Goal: Task Accomplishment & Management: Complete application form

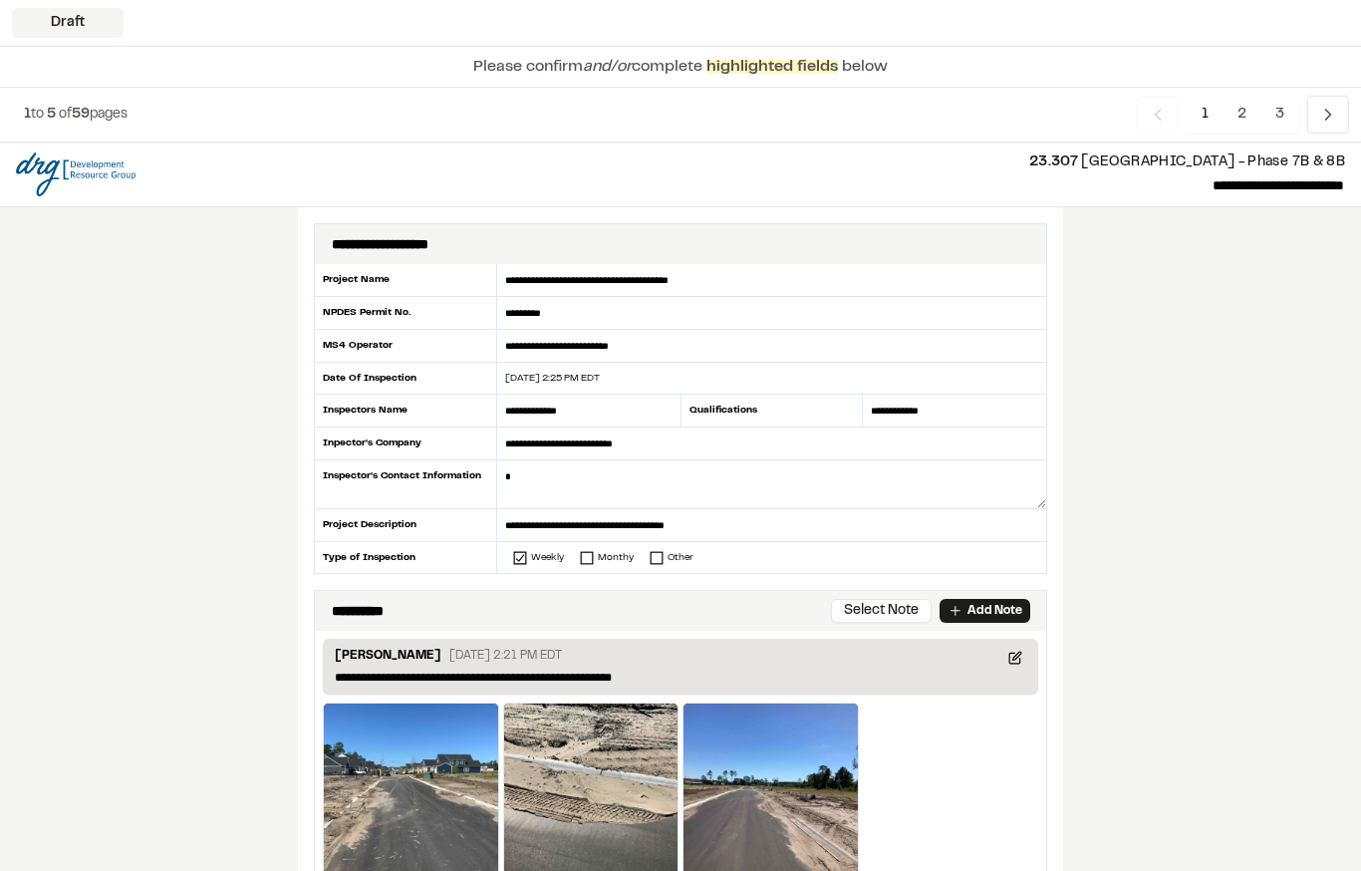
click at [547, 480] on textarea at bounding box center [771, 484] width 549 height 49
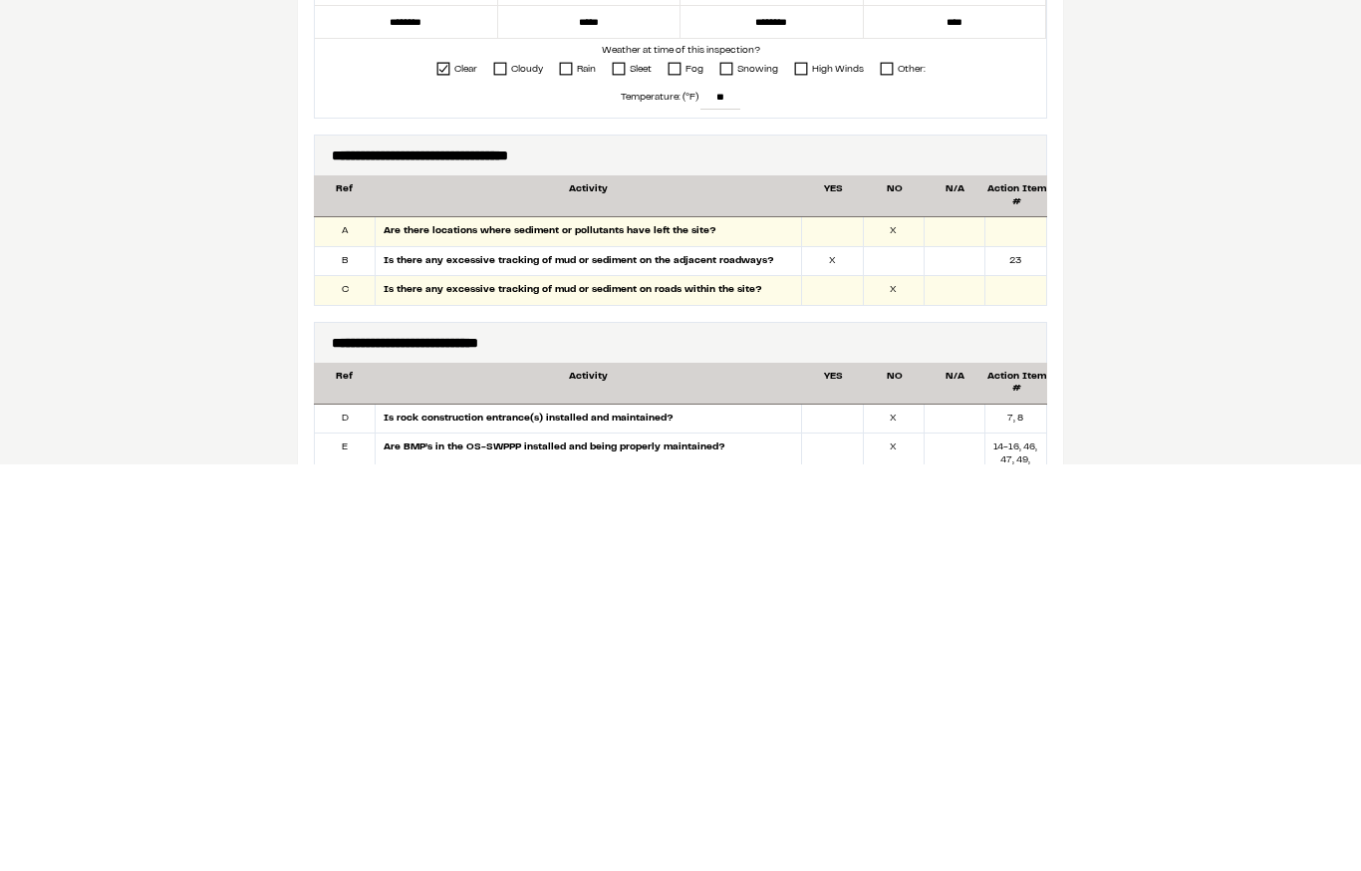
scroll to position [918, 0]
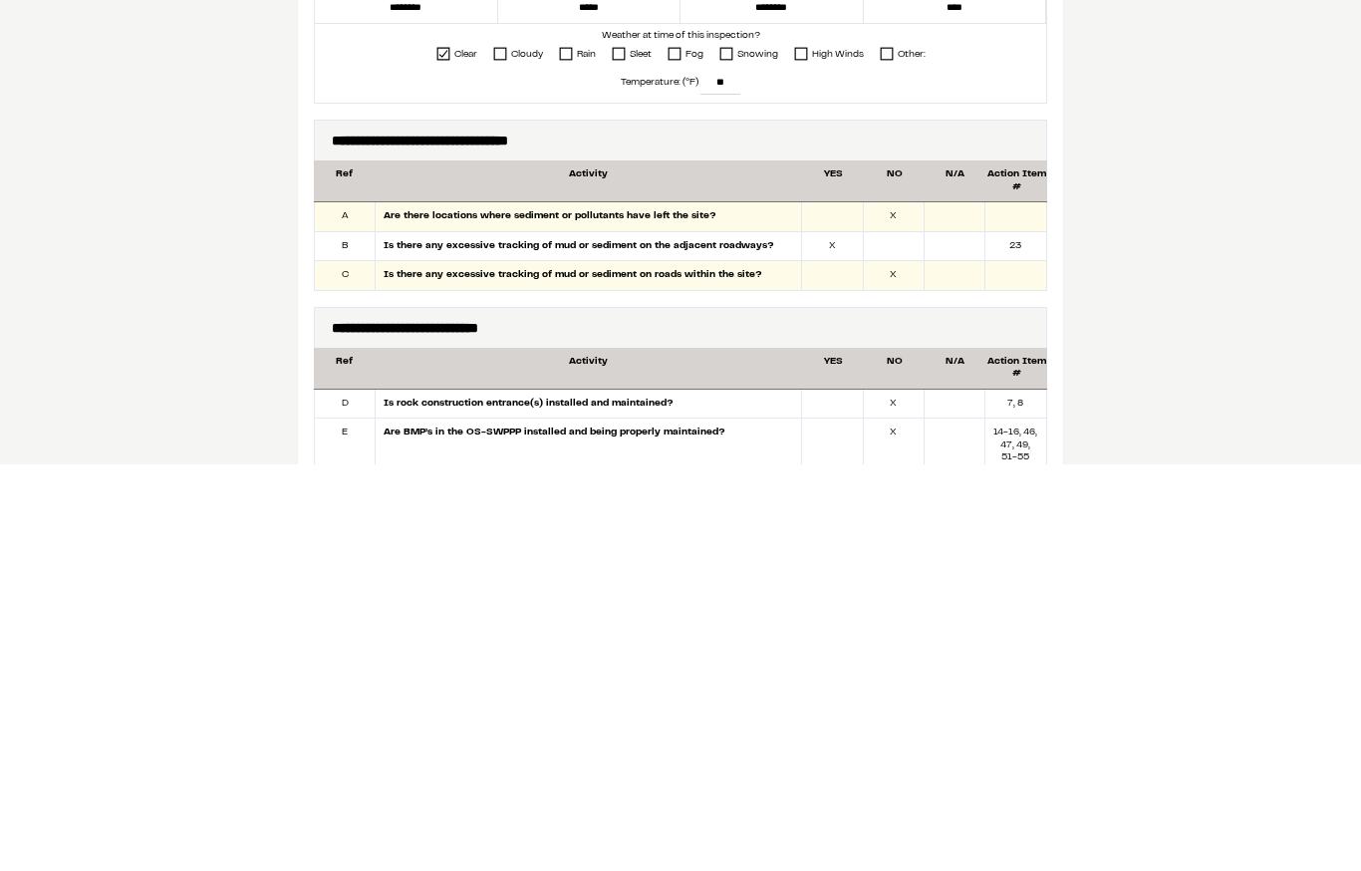
type textarea "**********"
click at [837, 609] on div at bounding box center [832, 623] width 61 height 29
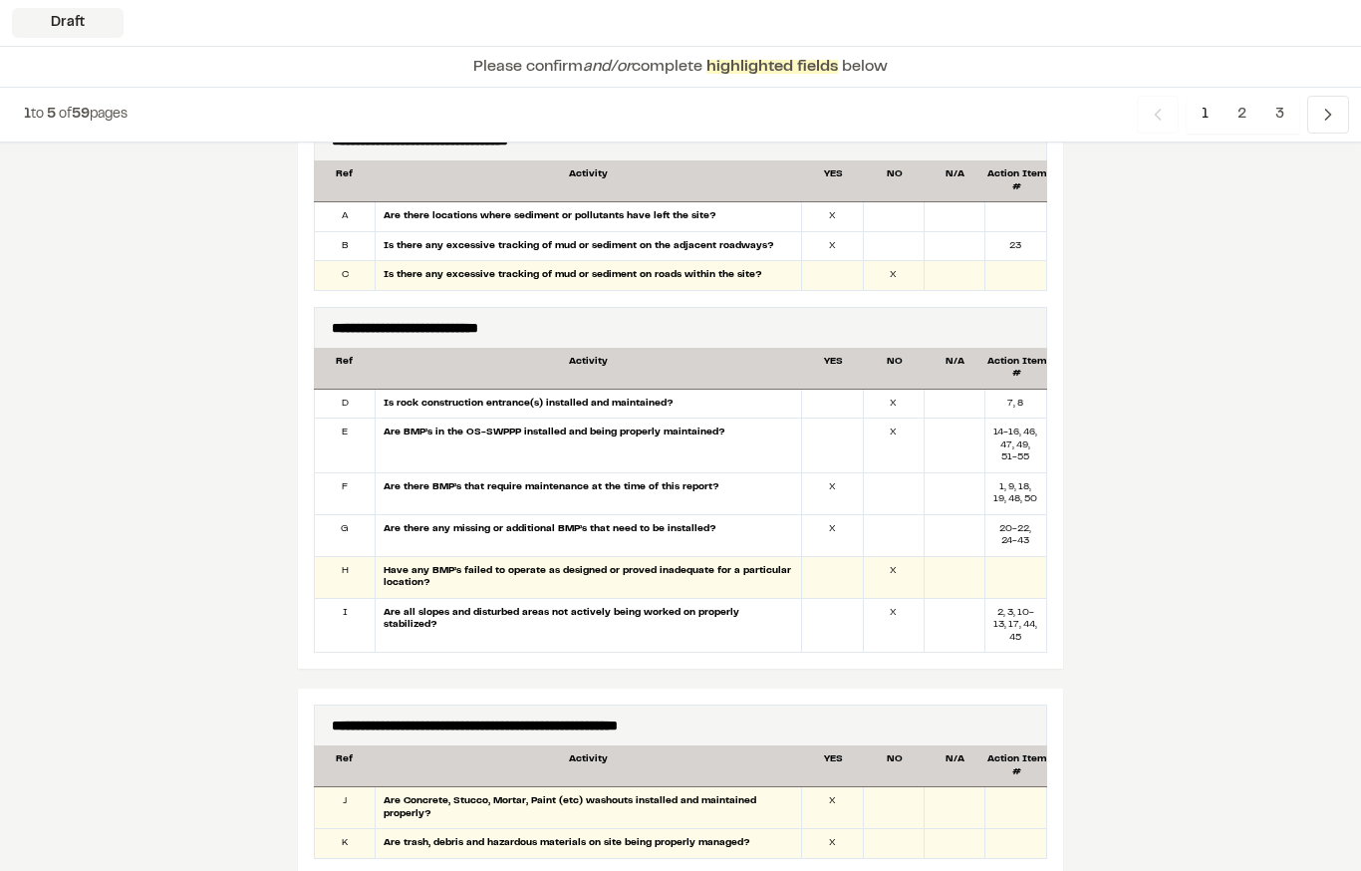
click at [840, 278] on div at bounding box center [832, 275] width 61 height 29
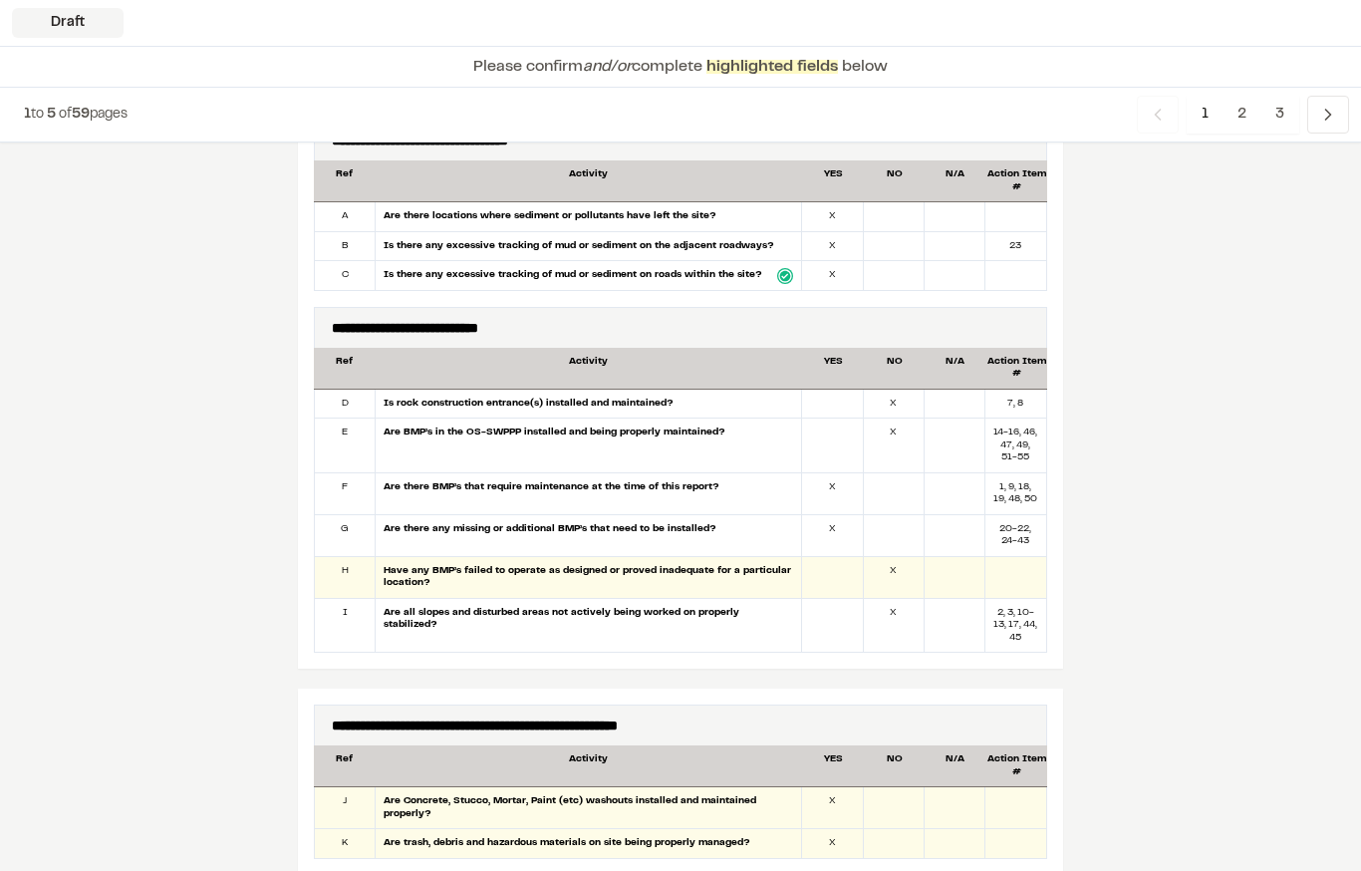
click at [896, 271] on div at bounding box center [894, 275] width 61 height 29
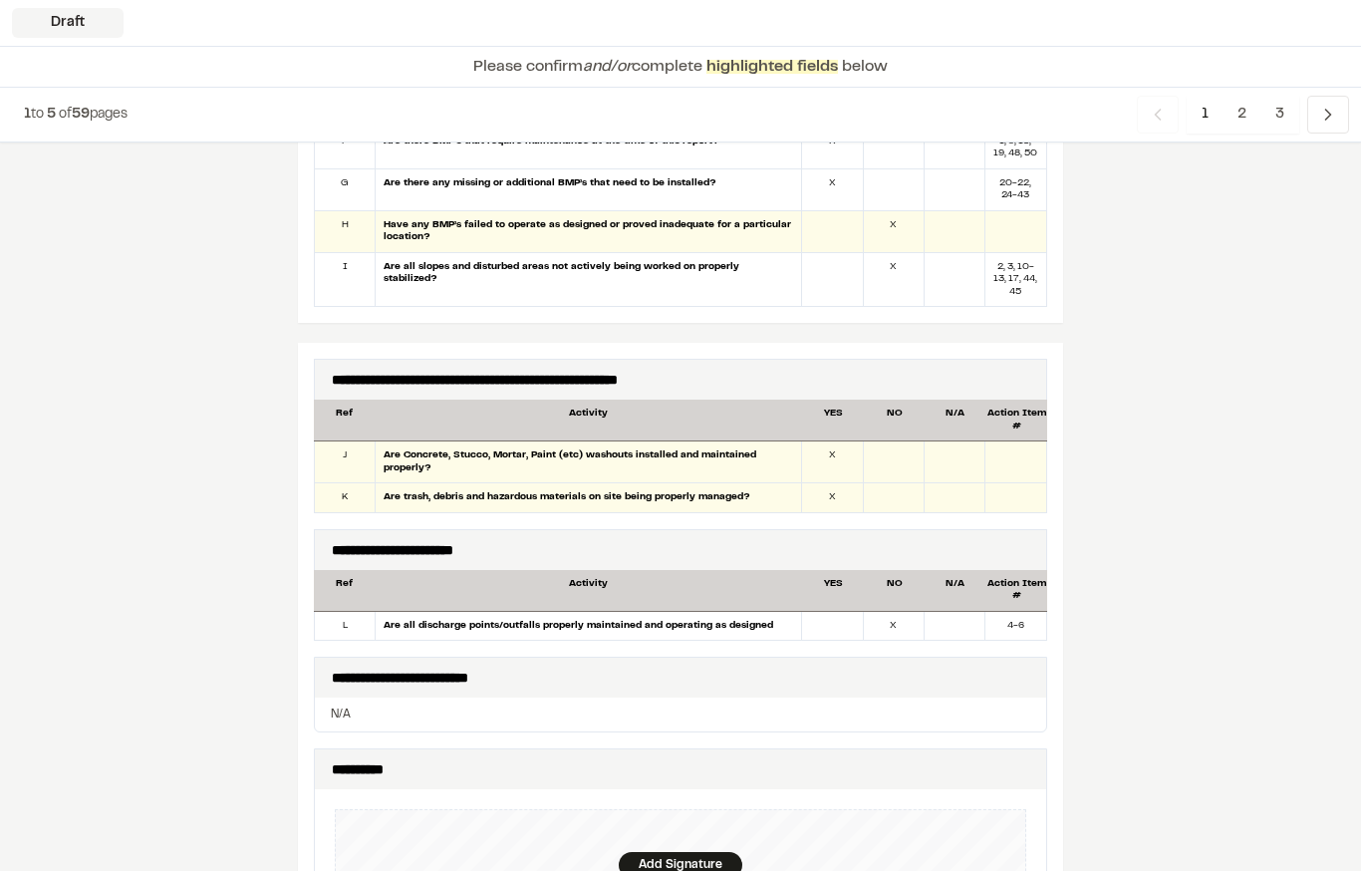
scroll to position [1678, 0]
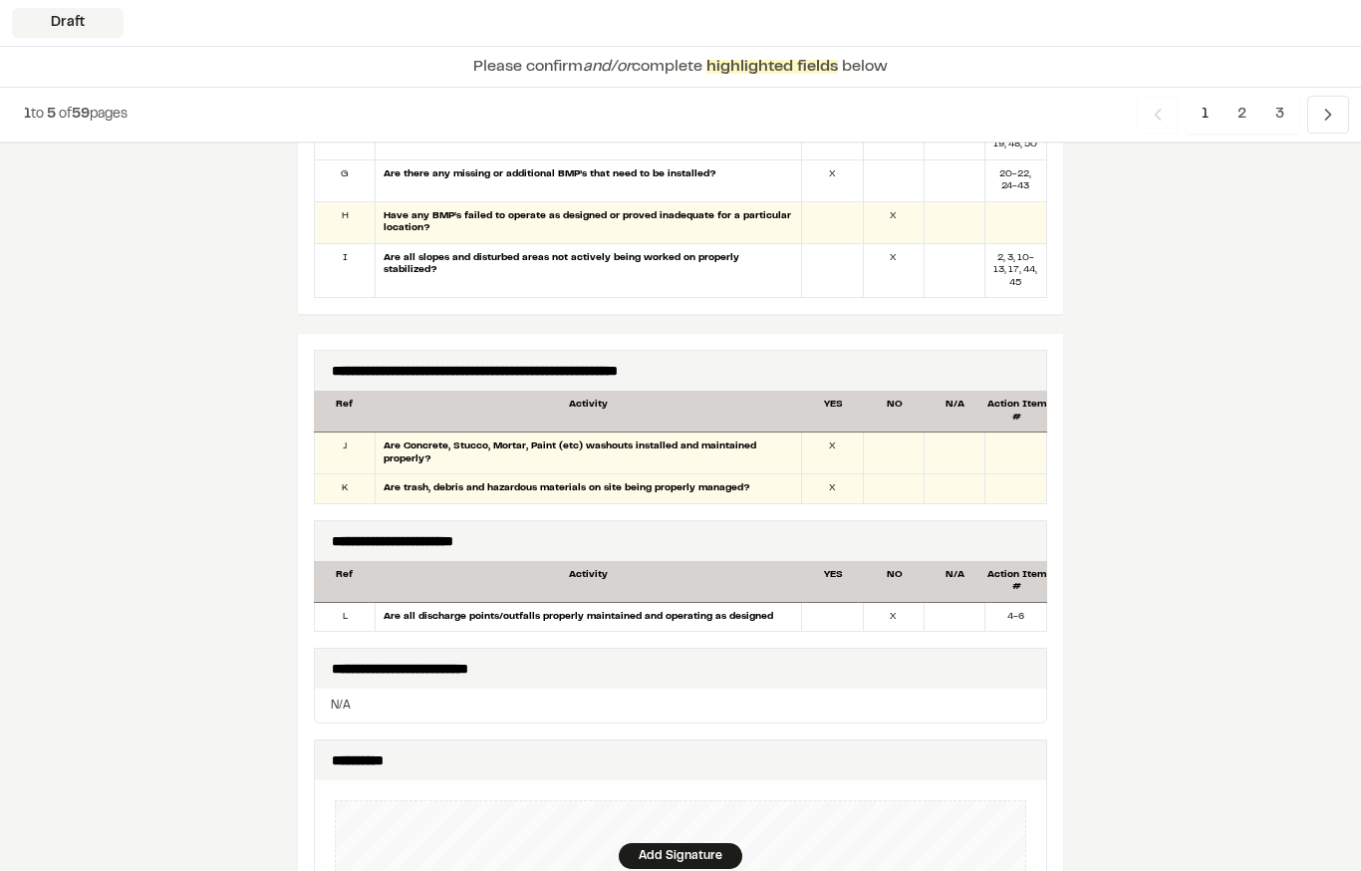
click at [907, 449] on div at bounding box center [894, 453] width 61 height 41
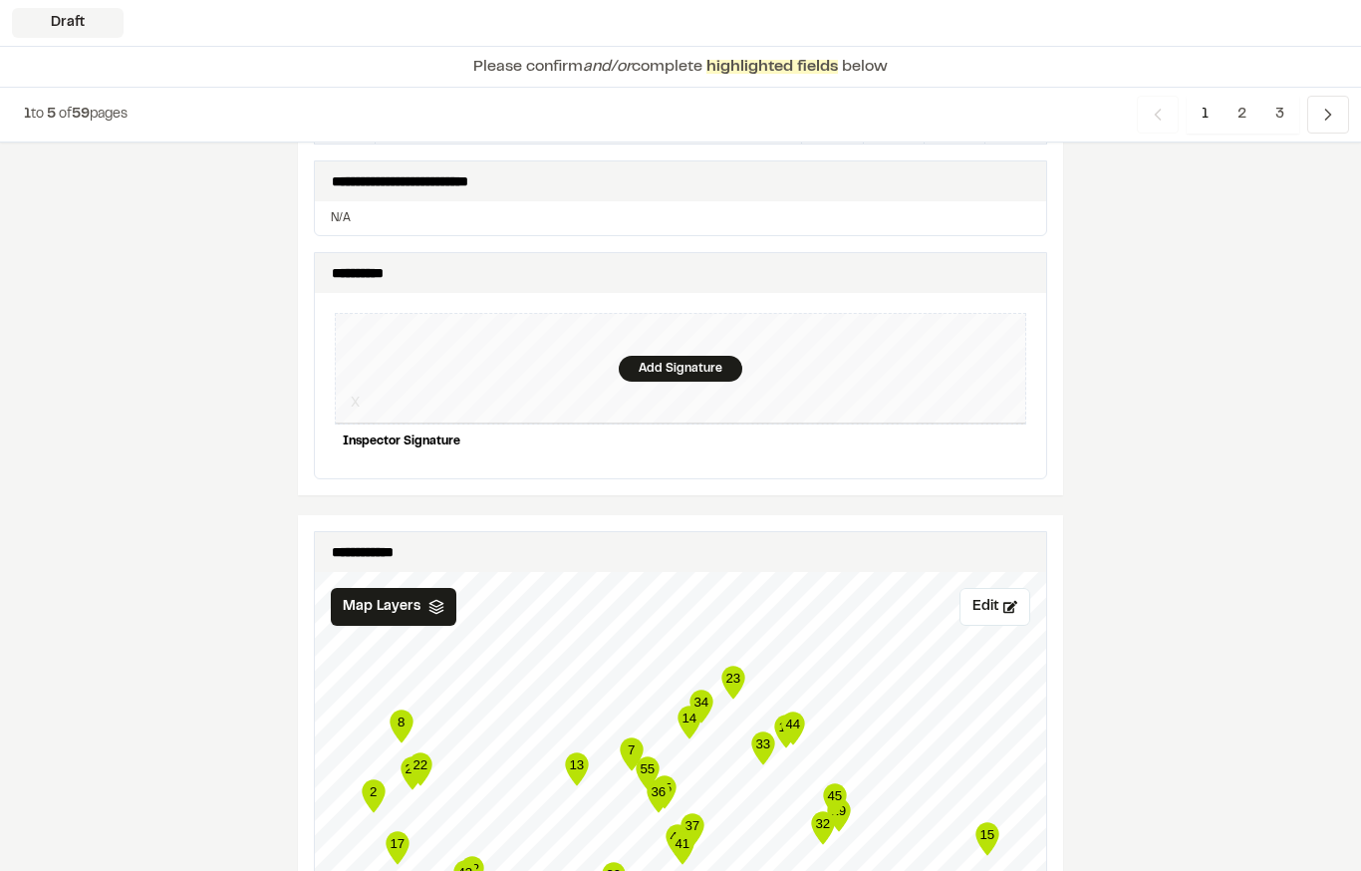
scroll to position [2166, 0]
click at [686, 330] on div "Add Signature" at bounding box center [681, 369] width 692 height 112
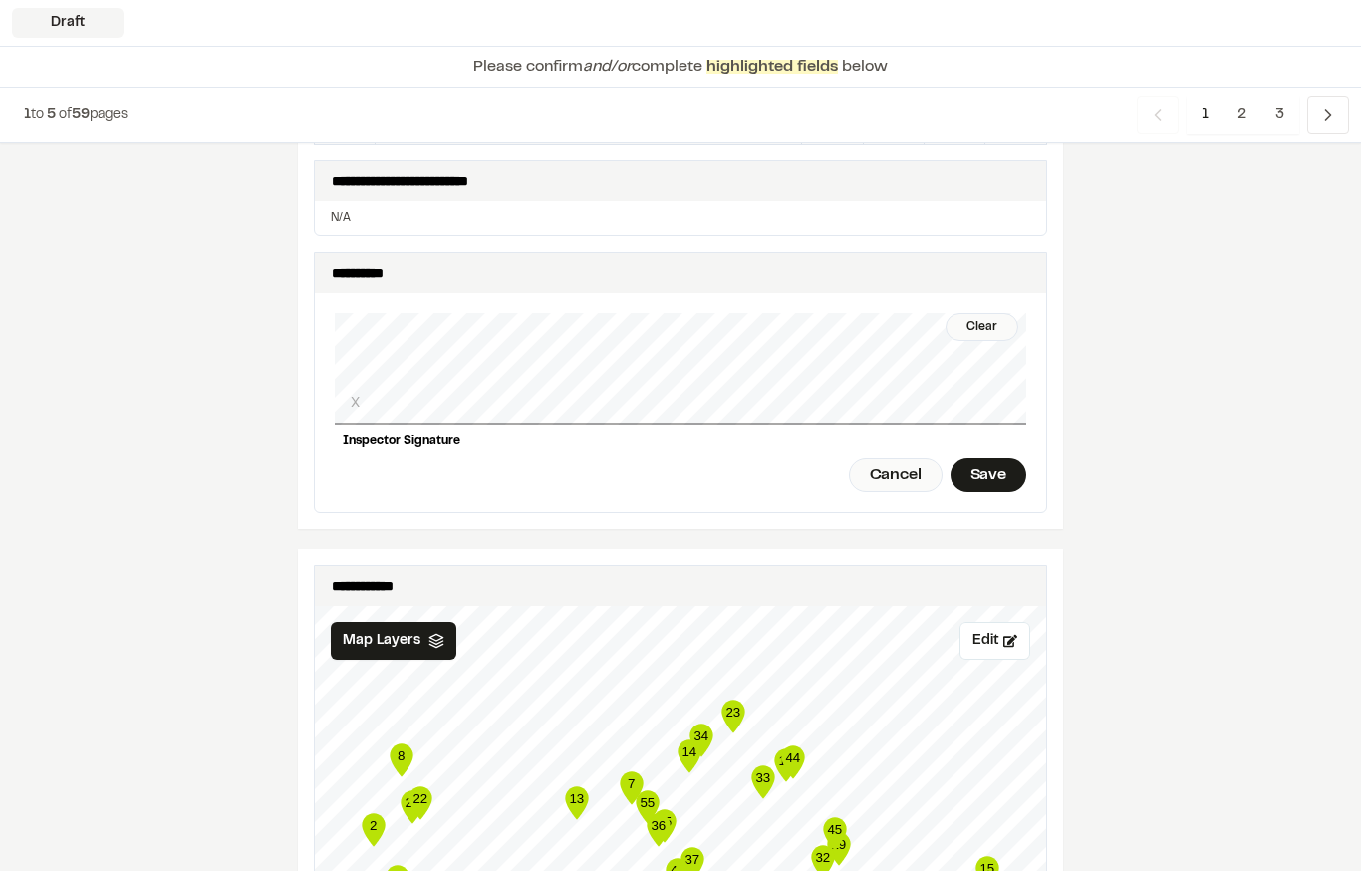
click at [977, 458] on div "Save" at bounding box center [989, 475] width 76 height 34
click at [907, 459] on div "Done" at bounding box center [901, 475] width 81 height 34
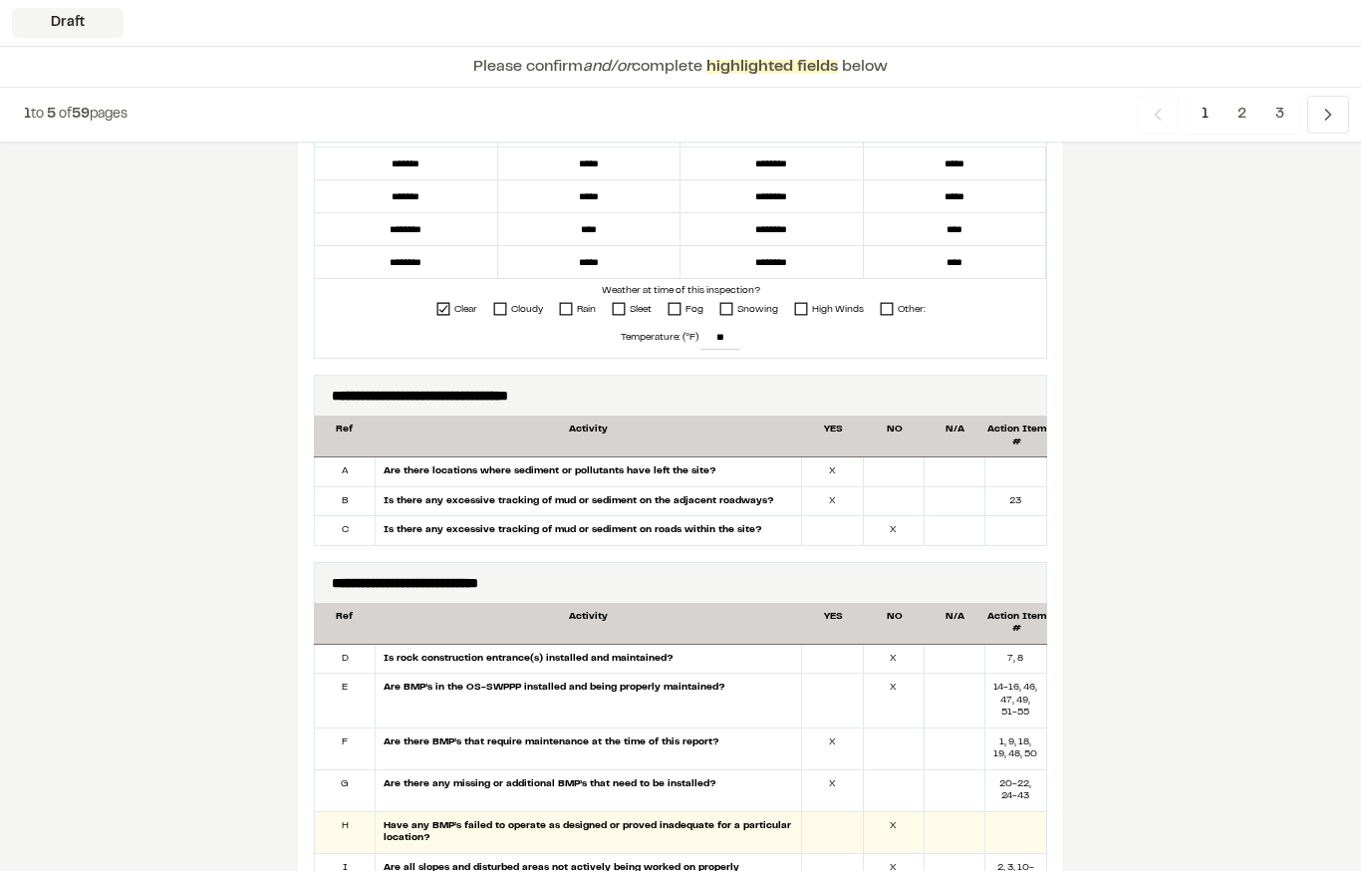
scroll to position [1097, 0]
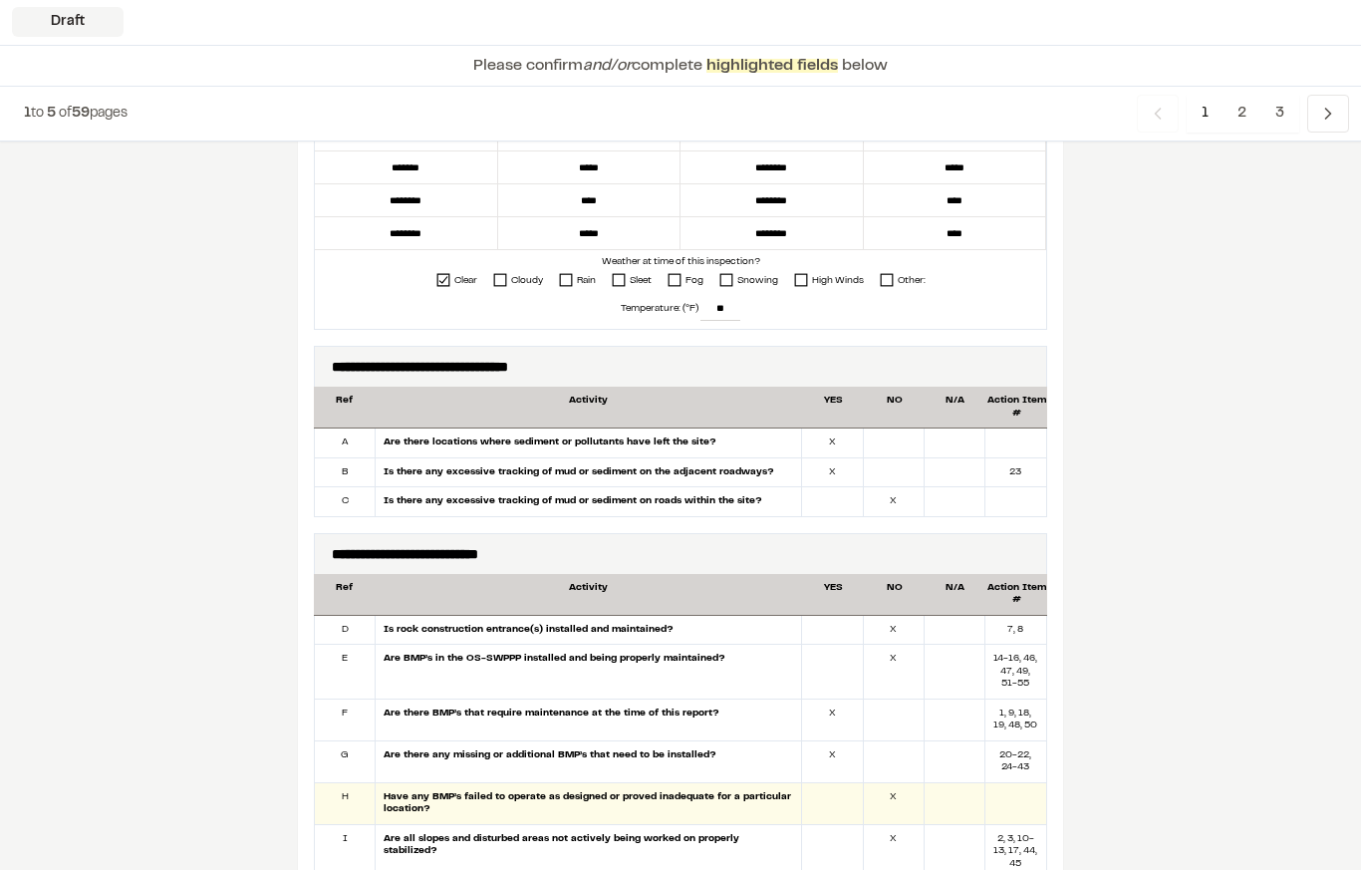
click at [827, 497] on div at bounding box center [832, 502] width 61 height 29
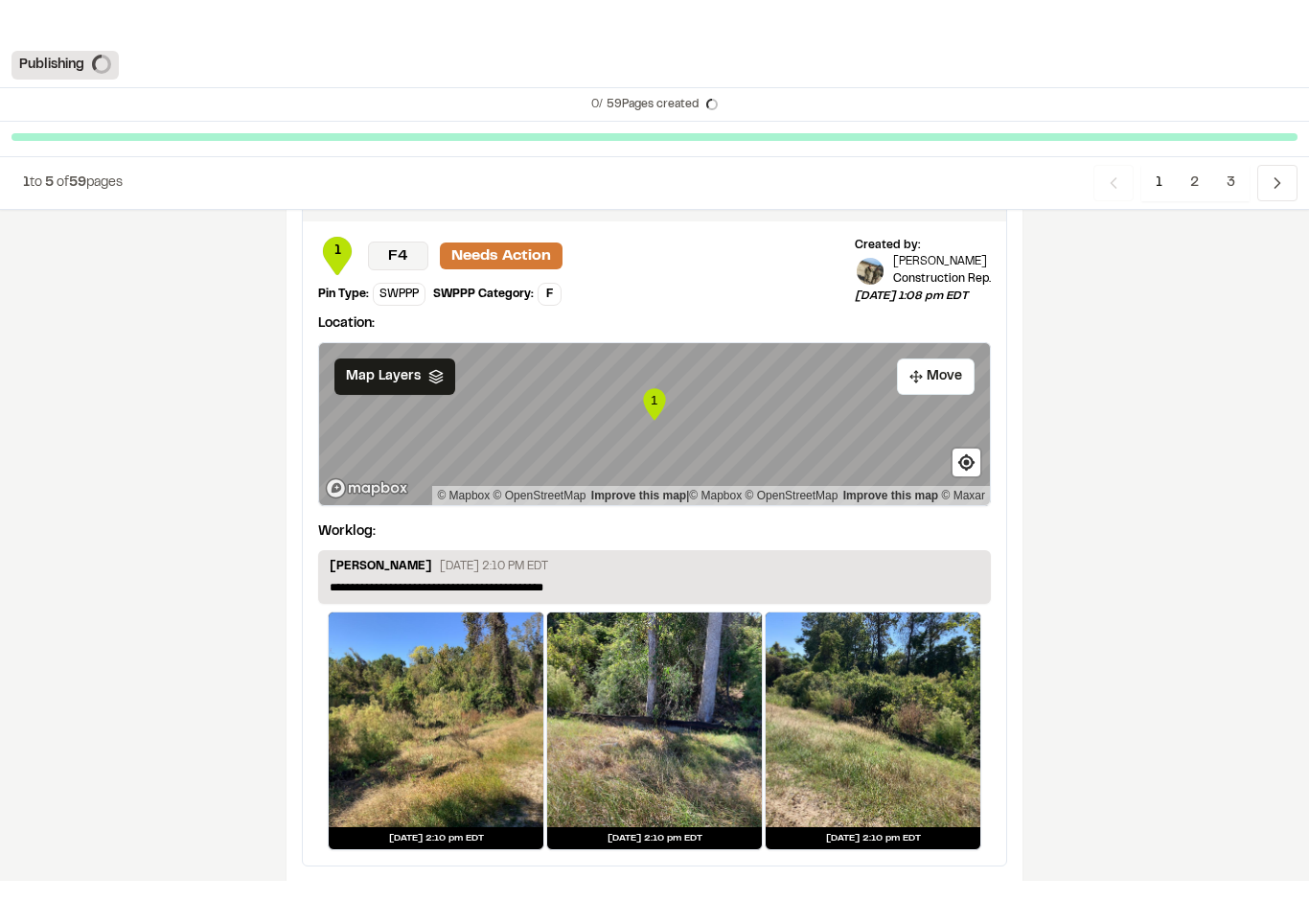
scroll to position [3296, 0]
